Goal: Task Accomplishment & Management: Complete application form

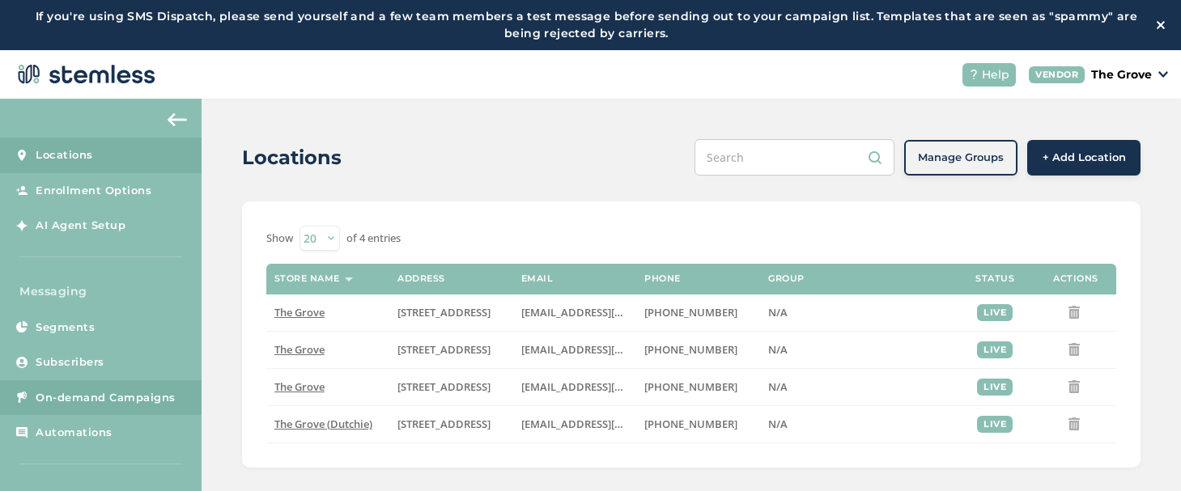
click at [116, 215] on span "On-demand Campaigns" at bounding box center [106, 398] width 140 height 16
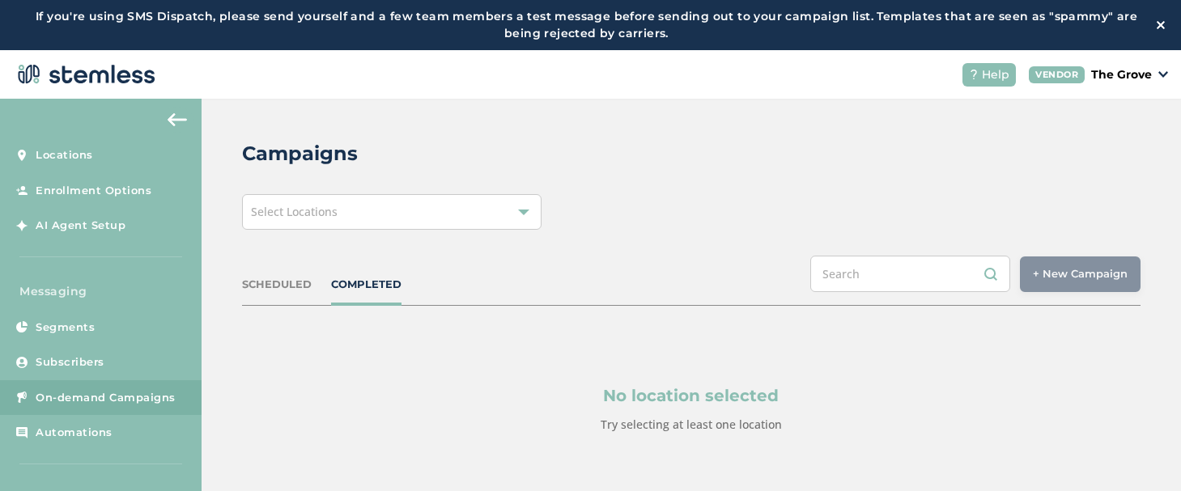
click at [372, 215] on div "Select Locations" at bounding box center [392, 212] width 300 height 36
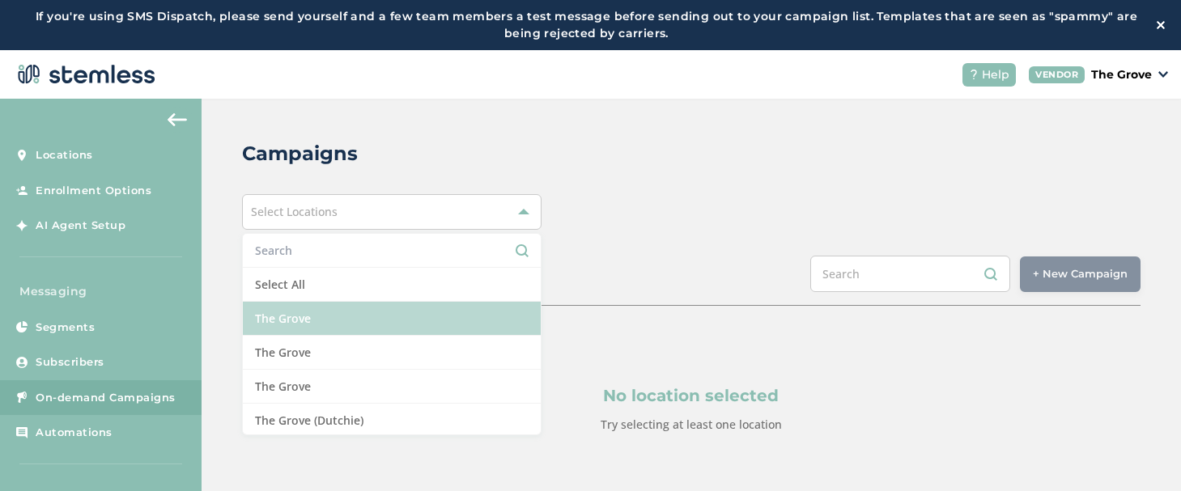
drag, startPoint x: 308, startPoint y: 291, endPoint x: 315, endPoint y: 329, distance: 38.6
click at [315, 215] on ul "Select All The Grove The Grove The Grove The Grove (Dutchie)" at bounding box center [392, 334] width 300 height 202
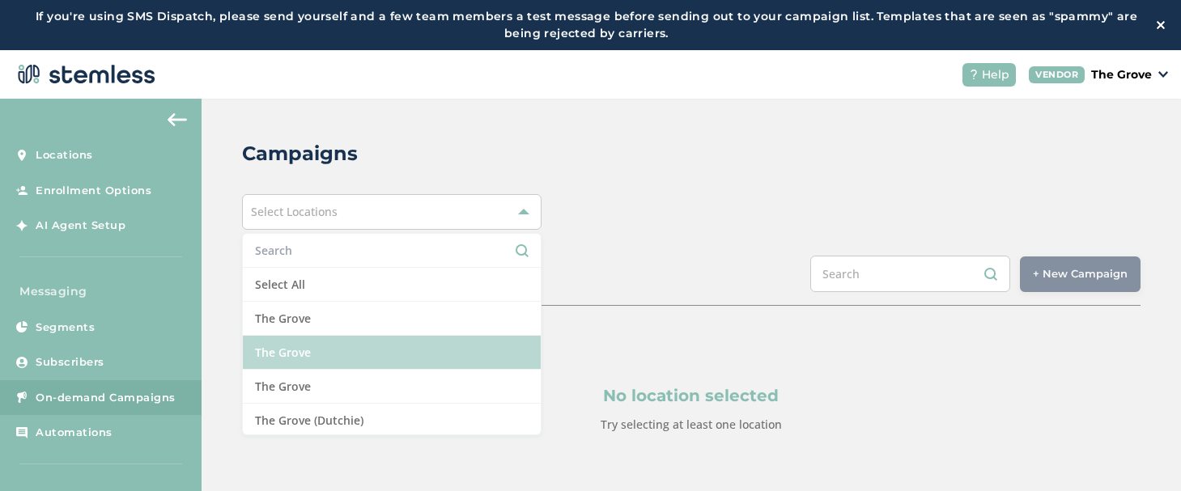
click at [314, 215] on li "The Grove" at bounding box center [392, 353] width 298 height 34
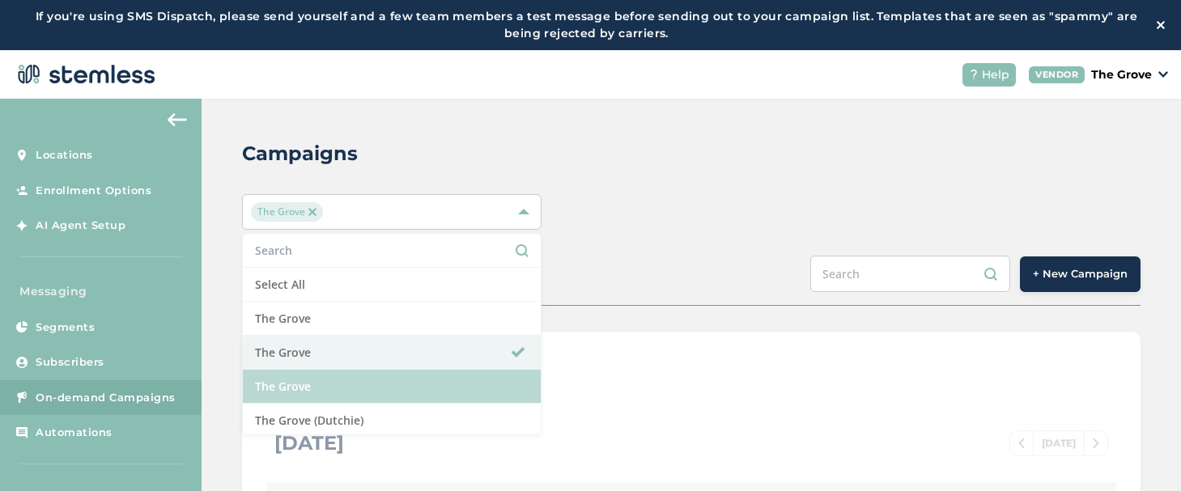
click at [317, 215] on li "The Grove" at bounding box center [392, 387] width 298 height 34
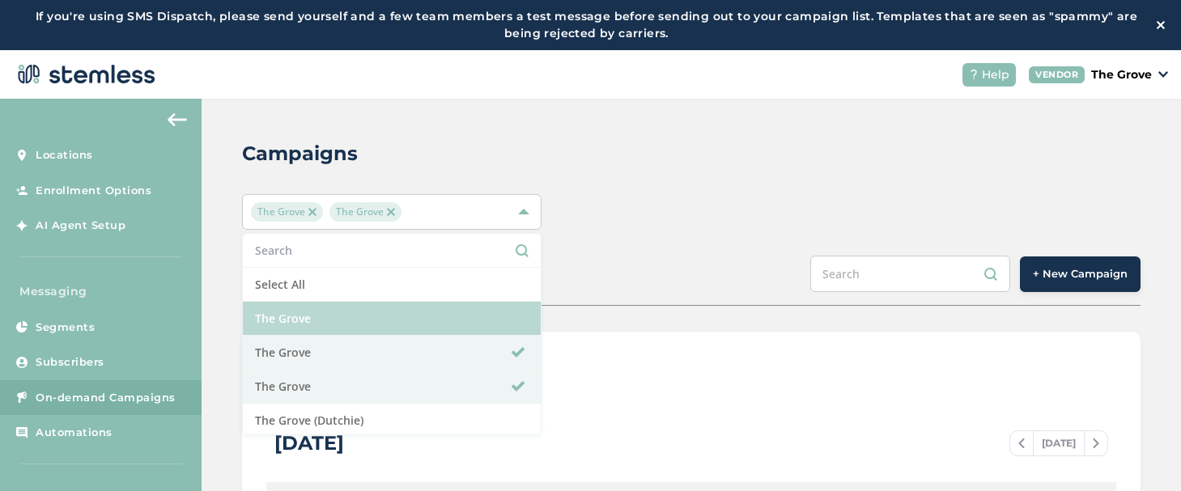
click at [325, 215] on li "The Grove" at bounding box center [392, 319] width 298 height 34
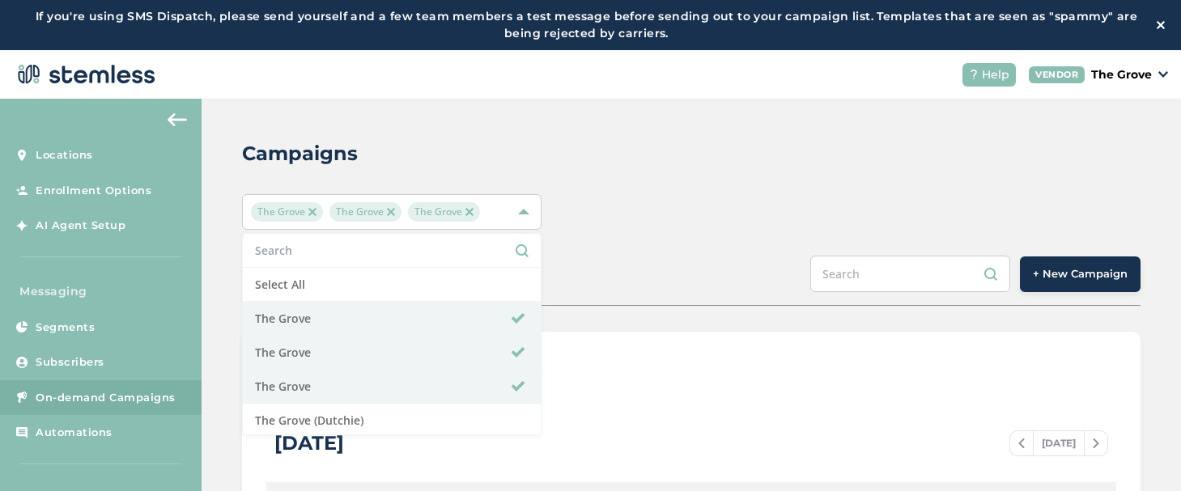
click at [1095, 215] on span "+ New Campaign" at bounding box center [1080, 274] width 95 height 16
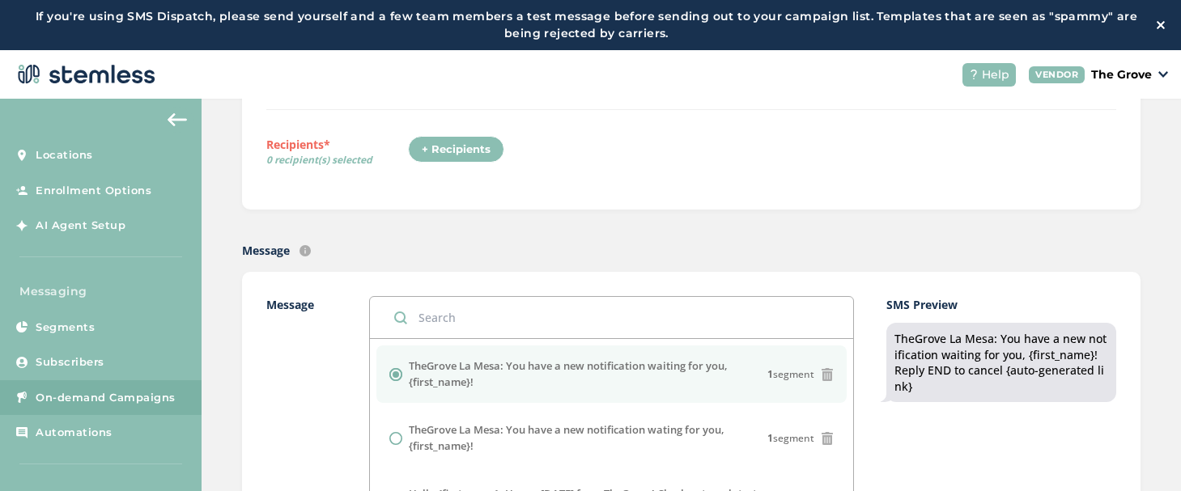
scroll to position [131, 0]
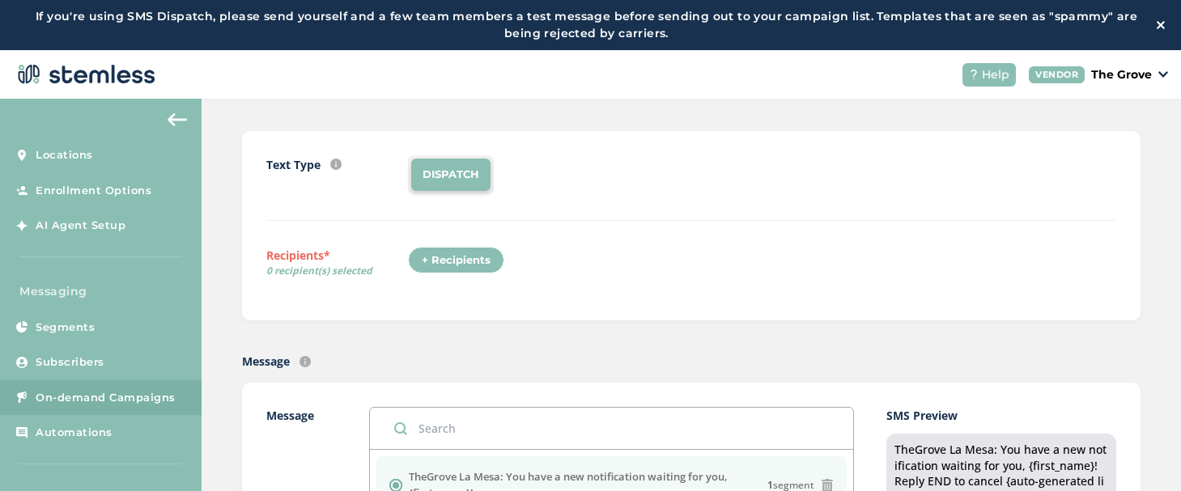
click at [473, 215] on div "+ Recipients" at bounding box center [456, 261] width 96 height 28
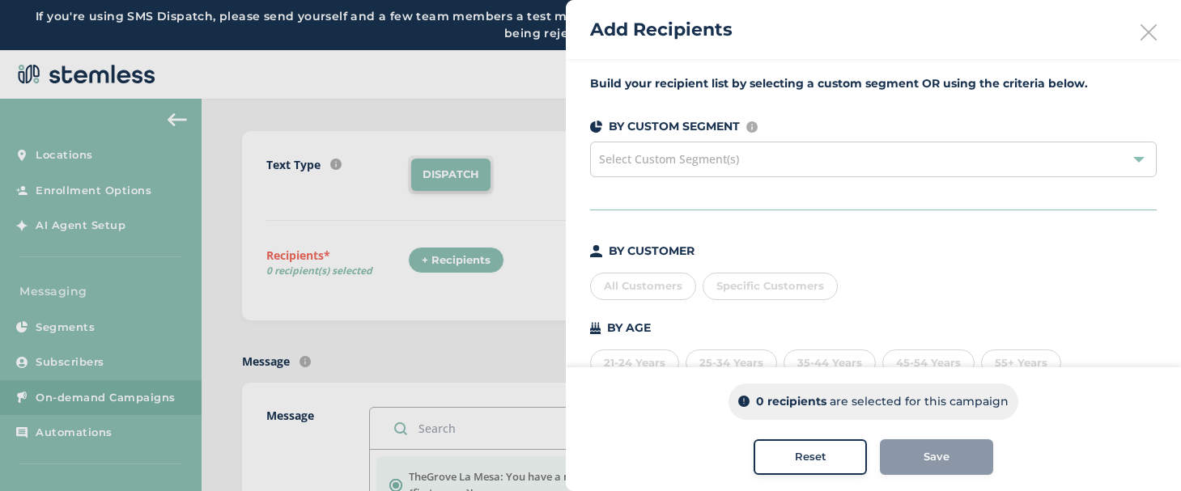
click at [657, 215] on div "All Customers" at bounding box center [643, 287] width 106 height 28
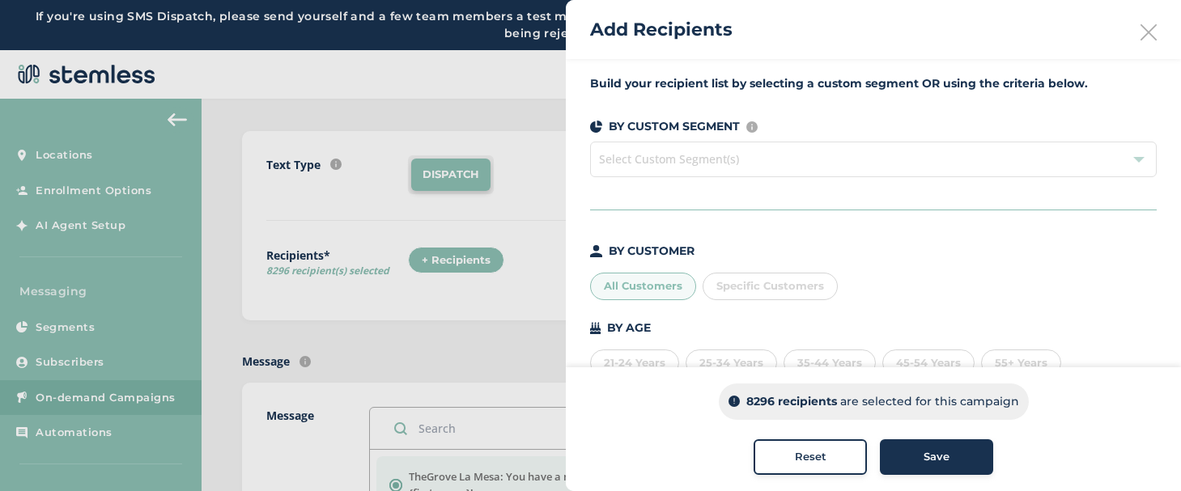
click at [764, 215] on p "8296 recipients" at bounding box center [791, 401] width 91 height 17
copy p "8296"
